Goal: Book appointment/travel/reservation

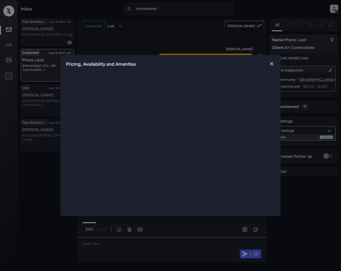
scroll to position [901, 0]
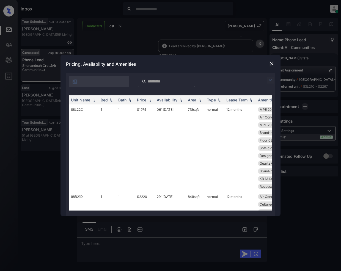
click at [271, 80] on img at bounding box center [270, 80] width 7 height 7
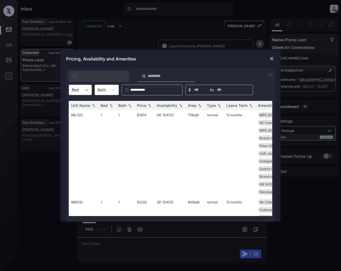
click at [87, 86] on div at bounding box center [87, 90] width 10 height 10
click at [75, 114] on div "2" at bounding box center [80, 113] width 23 height 10
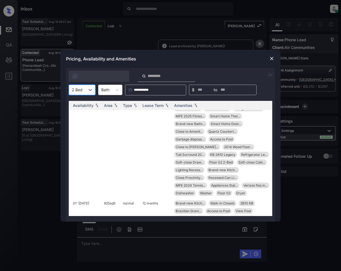
scroll to position [504, 0]
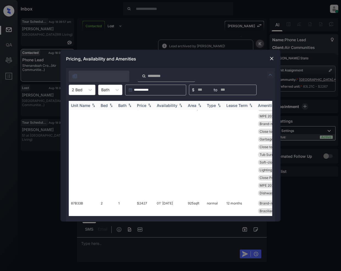
click at [150, 106] on img at bounding box center [149, 105] width 5 height 4
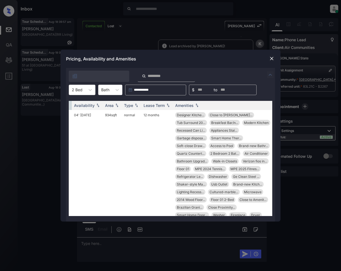
scroll to position [0, 0]
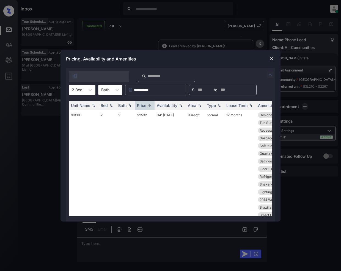
click at [273, 57] on img at bounding box center [271, 58] width 5 height 5
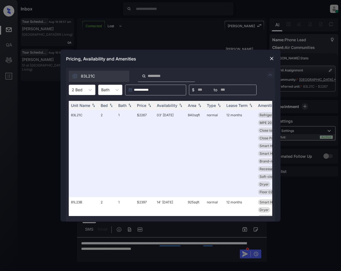
scroll to position [999, 0]
click at [152, 107] on img at bounding box center [149, 105] width 5 height 4
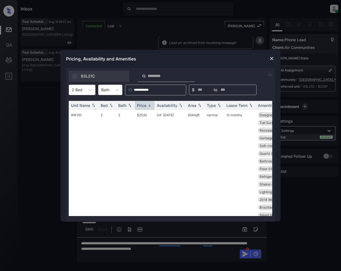
click at [271, 56] on img at bounding box center [271, 58] width 5 height 5
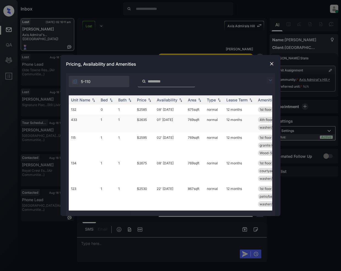
scroll to position [2367, 0]
click at [268, 79] on img at bounding box center [270, 80] width 7 height 7
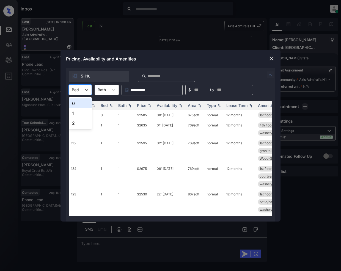
click at [79, 92] on div "Bed" at bounding box center [75, 90] width 13 height 8
click at [271, 58] on img at bounding box center [271, 58] width 5 height 5
click at [82, 92] on div at bounding box center [87, 90] width 10 height 10
click at [272, 58] on img at bounding box center [271, 58] width 5 height 5
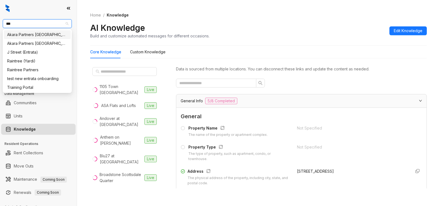
type input "****"
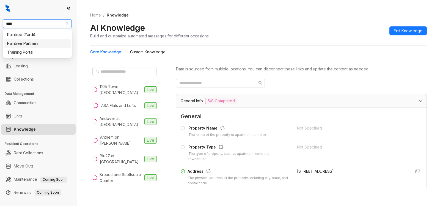
click at [31, 45] on div "Raintree Partners" at bounding box center [37, 43] width 60 height 6
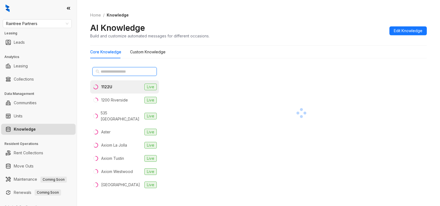
click at [114, 71] on input "text" at bounding box center [125, 71] width 48 height 6
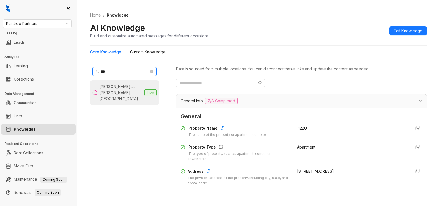
type input "***"
click at [118, 87] on div "Hensley at Corona Pointe" at bounding box center [121, 93] width 43 height 18
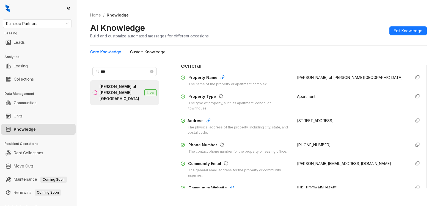
scroll to position [52, 0]
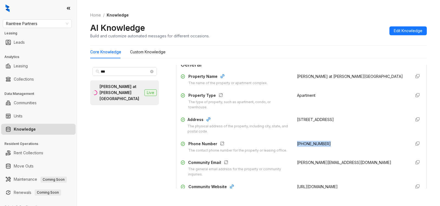
drag, startPoint x: 289, startPoint y: 146, endPoint x: 333, endPoint y: 138, distance: 44.1
click at [333, 138] on div "Property Name The name of the property or apartment complex. Hensley at Corona …" at bounding box center [301, 134] width 241 height 127
copy span "(951) 272-6910"
click at [48, 20] on span "Raintree Partners" at bounding box center [37, 24] width 62 height 8
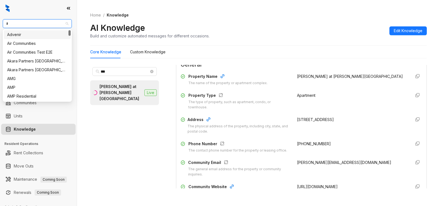
type input "**"
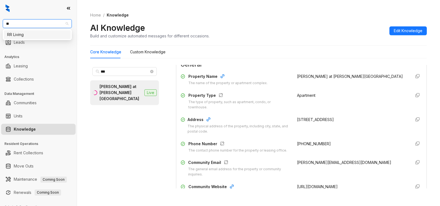
click at [42, 33] on div "RR Living" at bounding box center [37, 35] width 60 height 6
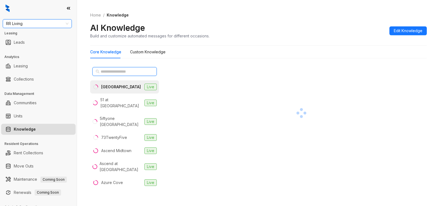
click at [118, 72] on input "text" at bounding box center [125, 71] width 48 height 6
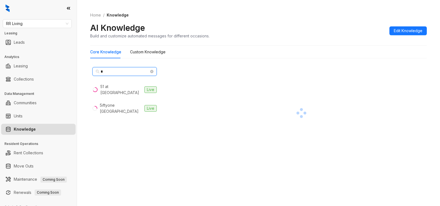
type input "**"
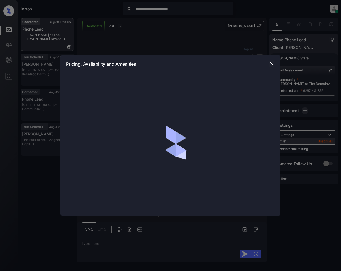
scroll to position [1145, 0]
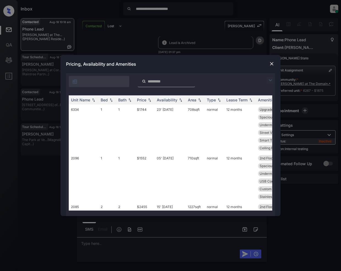
click at [268, 81] on img at bounding box center [270, 80] width 7 height 7
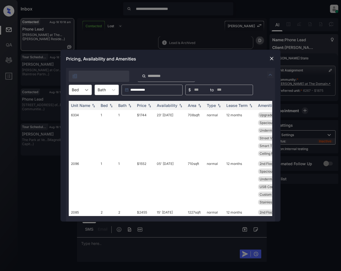
click at [85, 90] on icon at bounding box center [86, 89] width 5 height 5
drag, startPoint x: 73, startPoint y: 125, endPoint x: 173, endPoint y: 211, distance: 131.6
click at [73, 126] on div "2" at bounding box center [80, 123] width 23 height 10
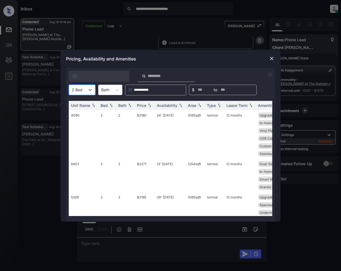
scroll to position [873, 0]
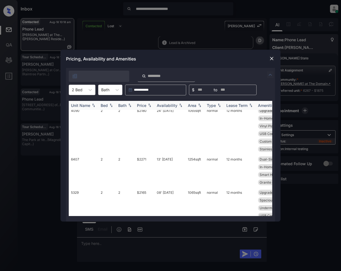
click at [151, 107] on img at bounding box center [149, 105] width 5 height 4
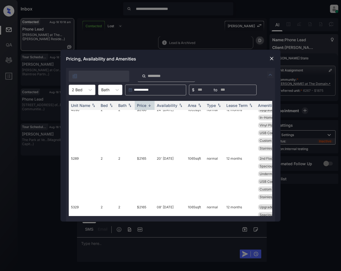
scroll to position [929, 0]
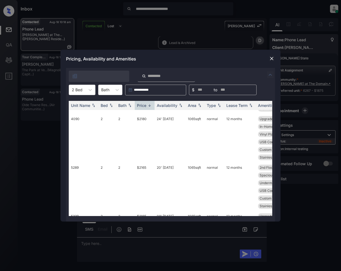
click at [269, 59] on img at bounding box center [271, 58] width 5 height 5
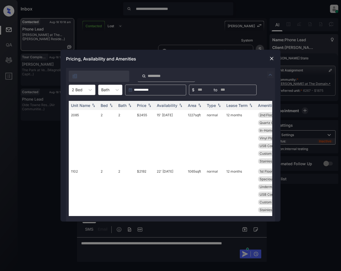
scroll to position [4, 0]
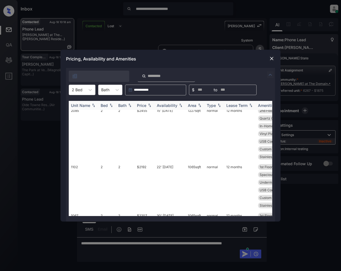
click at [150, 106] on img at bounding box center [149, 105] width 5 height 4
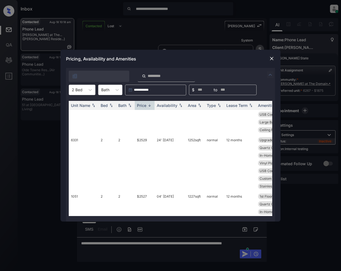
scroll to position [0, 0]
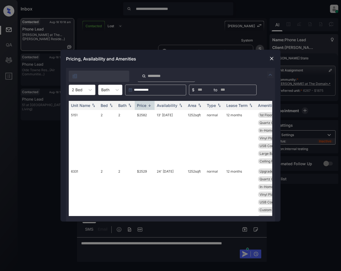
click at [271, 58] on img at bounding box center [271, 58] width 5 height 5
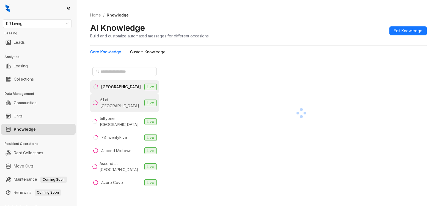
click at [111, 102] on div "51 at Southaven" at bounding box center [121, 103] width 42 height 12
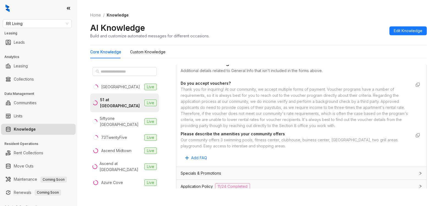
scroll to position [298, 0]
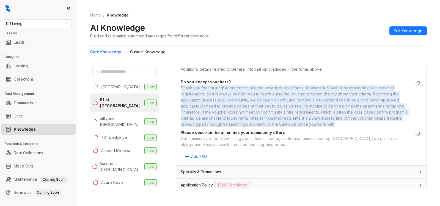
copy div "Thank you for inquiring! At our community, we accept multiple forms of payment.…"
drag, startPoint x: 180, startPoint y: 88, endPoint x: 370, endPoint y: 123, distance: 193.6
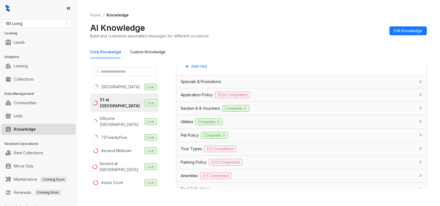
scroll to position [391, 0]
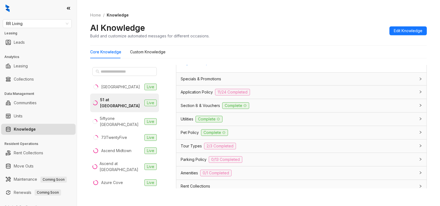
click at [330, 91] on div "Application Policy 11/24 Completed" at bounding box center [298, 92] width 235 height 7
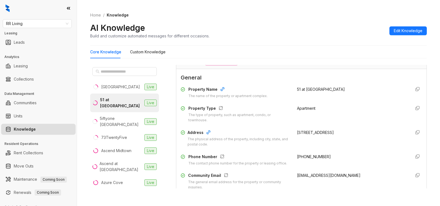
scroll to position [65, 0]
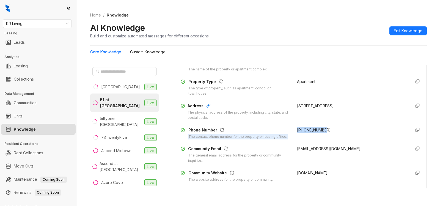
drag, startPoint x: 288, startPoint y: 130, endPoint x: 335, endPoint y: 130, distance: 47.0
click at [335, 130] on div "Phone Number The contact phone number for the property or leasing office. +1662…" at bounding box center [301, 133] width 241 height 12
click at [344, 130] on div "+16623429000" at bounding box center [352, 133] width 110 height 12
drag, startPoint x: 285, startPoint y: 117, endPoint x: 310, endPoint y: 137, distance: 32.3
click at [285, 117] on div "Address The physical address of the property, including city, state, and postal…" at bounding box center [301, 112] width 241 height 18
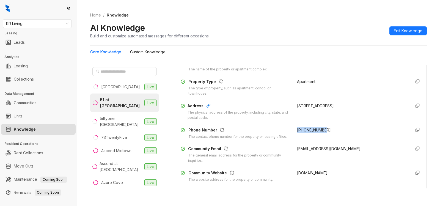
drag, startPoint x: 303, startPoint y: 130, endPoint x: 332, endPoint y: 129, distance: 28.6
click at [332, 129] on div "Phone Number The contact phone number for the property or leasing office. +1662…" at bounding box center [301, 133] width 241 height 12
copy span "+16623429000"
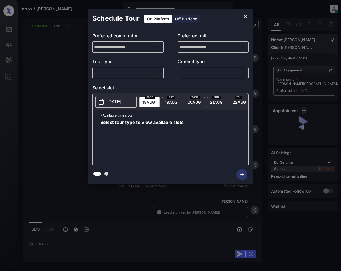
scroll to position [876, 0]
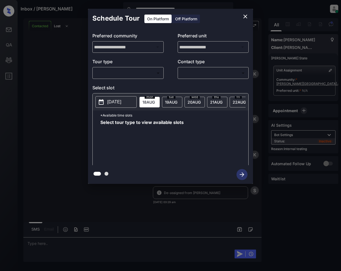
click at [124, 70] on body "**********" at bounding box center [170, 135] width 341 height 271
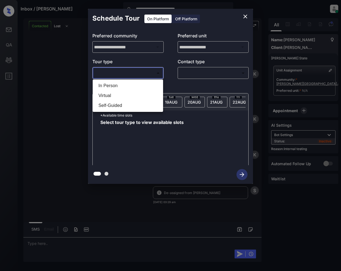
click at [110, 86] on li "In Person" at bounding box center [128, 86] width 68 height 10
type input "********"
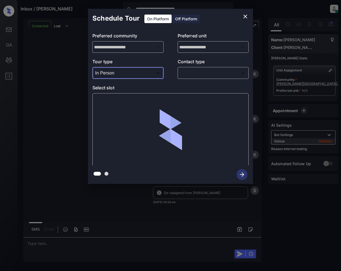
click at [209, 73] on body "**********" at bounding box center [170, 135] width 341 height 271
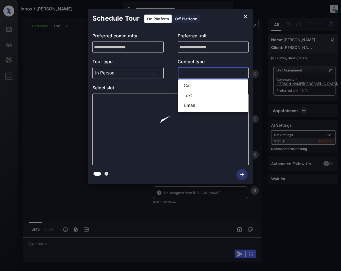
click at [194, 84] on li "Call" at bounding box center [213, 86] width 68 height 10
type input "****"
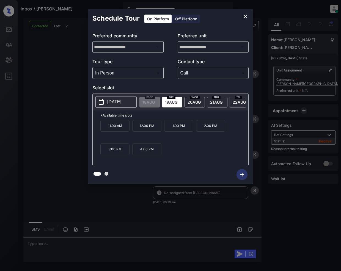
scroll to position [0, 15]
click at [247, 15] on icon "close" at bounding box center [245, 16] width 7 height 7
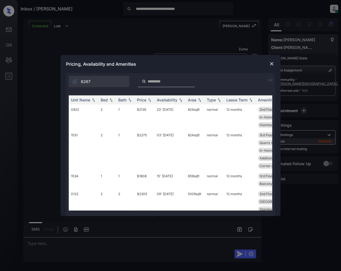
scroll to position [876, 0]
click at [271, 80] on img at bounding box center [270, 80] width 7 height 7
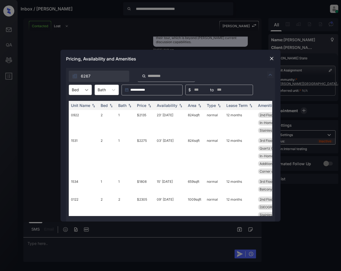
click at [86, 92] on icon at bounding box center [86, 89] width 5 height 5
drag, startPoint x: 78, startPoint y: 112, endPoint x: 163, endPoint y: 175, distance: 105.2
click at [78, 112] on div "2" at bounding box center [80, 113] width 23 height 10
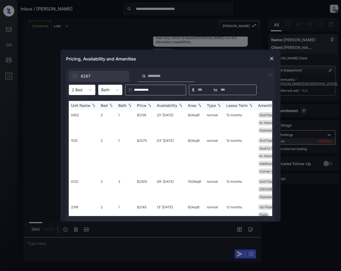
click at [149, 106] on img at bounding box center [149, 105] width 5 height 4
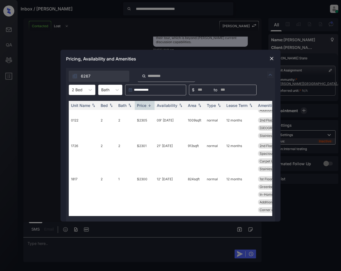
scroll to position [335, 0]
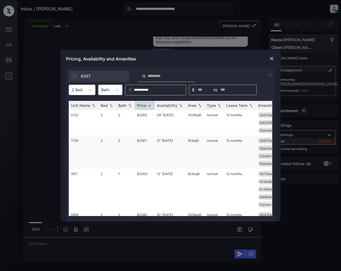
click at [141, 144] on td "$2301" at bounding box center [145, 152] width 20 height 33
click at [139, 142] on td "$2301" at bounding box center [145, 152] width 20 height 33
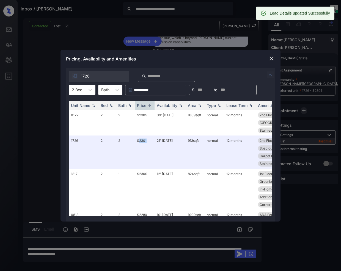
click at [273, 57] on img at bounding box center [271, 58] width 5 height 5
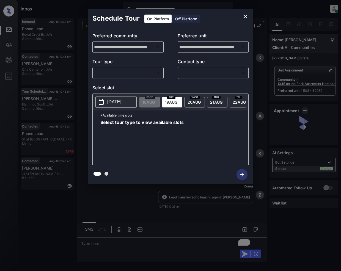
click at [143, 74] on body "**********" at bounding box center [170, 135] width 341 height 271
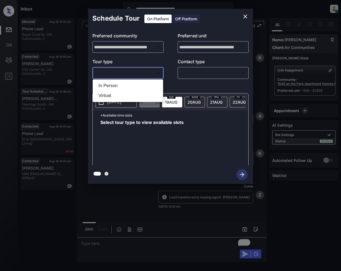
scroll to position [1802, 0]
drag, startPoint x: 118, startPoint y: 85, endPoint x: 174, endPoint y: 71, distance: 58.0
click at [120, 85] on li "In Person" at bounding box center [128, 86] width 68 height 10
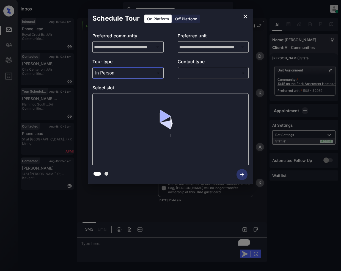
type input "********"
click at [197, 73] on body "**********" at bounding box center [170, 135] width 341 height 271
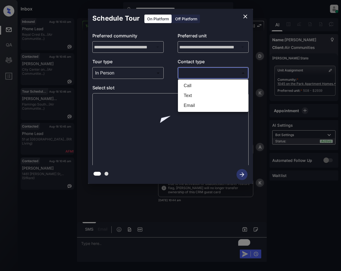
click at [189, 94] on li "Text" at bounding box center [213, 96] width 68 height 10
type input "****"
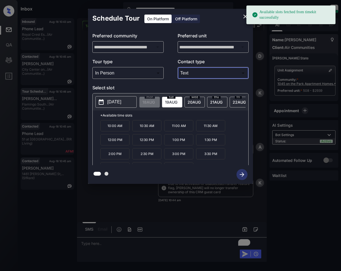
click at [155, 103] on span "19 AUG" at bounding box center [148, 102] width 12 height 5
drag, startPoint x: 115, startPoint y: 130, endPoint x: 195, endPoint y: 209, distance: 112.2
click at [115, 131] on p "10:00 AM" at bounding box center [114, 125] width 29 height 11
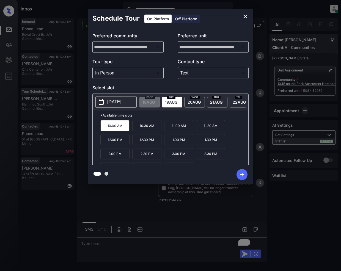
click at [244, 174] on icon "button" at bounding box center [241, 174] width 11 height 11
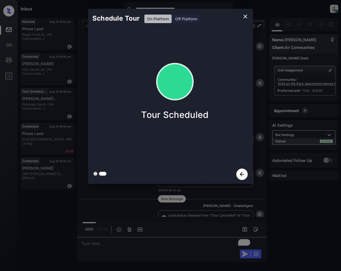
click at [244, 18] on icon "close" at bounding box center [245, 17] width 4 height 4
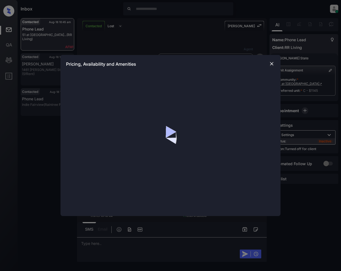
scroll to position [747, 0]
click at [271, 63] on img at bounding box center [271, 63] width 5 height 5
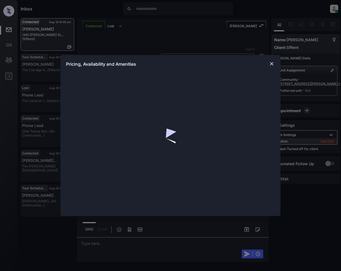
scroll to position [308, 0]
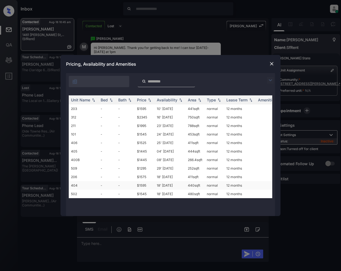
click at [142, 189] on td "$1595" at bounding box center [145, 185] width 20 height 9
click at [141, 181] on td "$1575" at bounding box center [145, 177] width 20 height 9
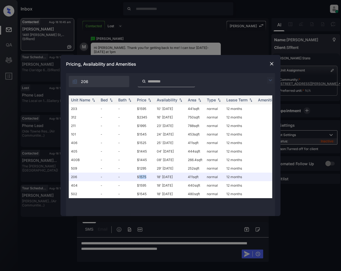
click at [272, 63] on img at bounding box center [271, 63] width 5 height 5
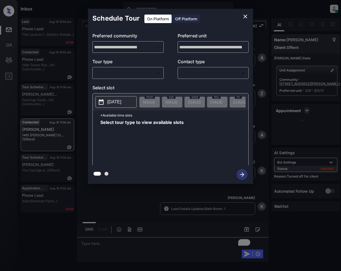
click at [141, 72] on body "Inbox [PERSON_NAME] Online Set yourself offline Set yourself on break Profile S…" at bounding box center [170, 135] width 341 height 271
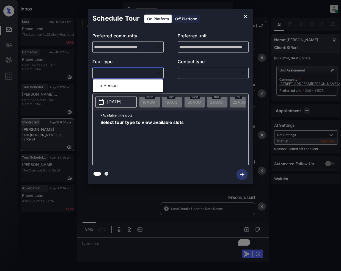
scroll to position [601, 0]
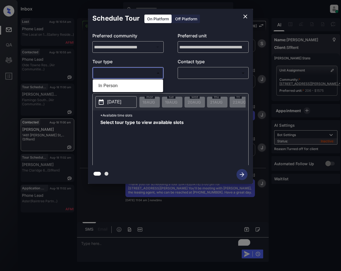
click at [194, 18] on div at bounding box center [170, 135] width 341 height 271
click at [194, 19] on div "Off Platform" at bounding box center [185, 19] width 27 height 9
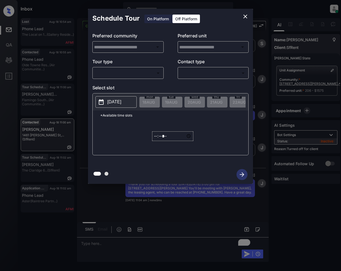
type input "**********"
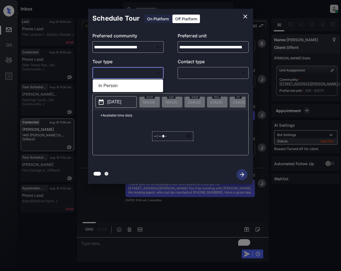
click at [140, 71] on body "Inbox [PERSON_NAME] Online Set yourself offline Set yourself on break Profile S…" at bounding box center [170, 135] width 341 height 271
click at [118, 86] on li "In Person" at bounding box center [128, 86] width 68 height 10
type input "********"
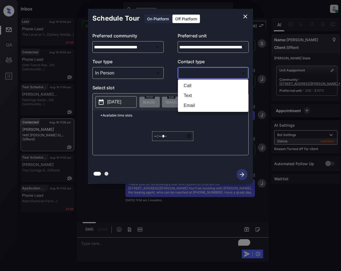
click at [200, 73] on body "Inbox [PERSON_NAME] Online Set yourself offline Set yourself on break Profile S…" at bounding box center [170, 135] width 341 height 271
click at [196, 95] on li "Text" at bounding box center [213, 96] width 68 height 10
type input "****"
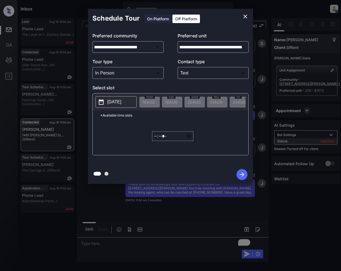
click at [101, 102] on icon at bounding box center [101, 102] width 7 height 7
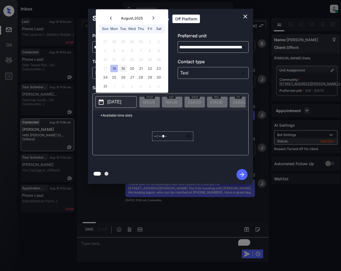
click at [126, 68] on div "19" at bounding box center [122, 68] width 7 height 7
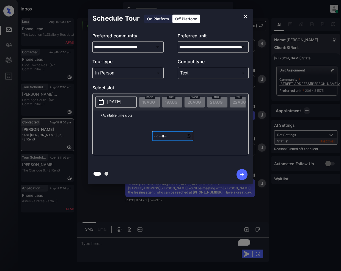
click at [157, 141] on input "*****" at bounding box center [172, 136] width 41 height 10
type input "*****"
click at [241, 175] on icon "button" at bounding box center [242, 174] width 4 height 4
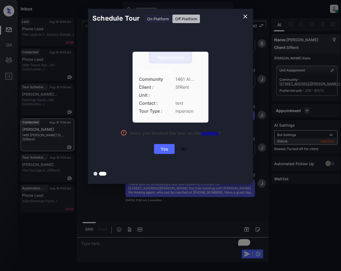
click at [165, 148] on div "Yes" at bounding box center [164, 149] width 21 height 10
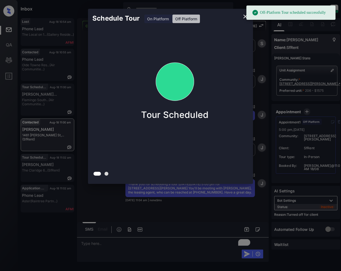
scroll to position [636, 0]
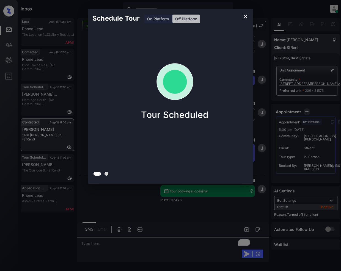
click at [243, 17] on icon "close" at bounding box center [245, 16] width 7 height 7
